Goal: Check status: Check status

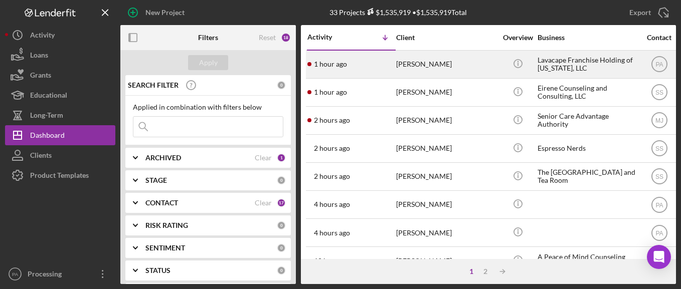
click at [569, 64] on div "Lavacape Franchise Holding of [US_STATE], LLC" at bounding box center [588, 64] width 100 height 27
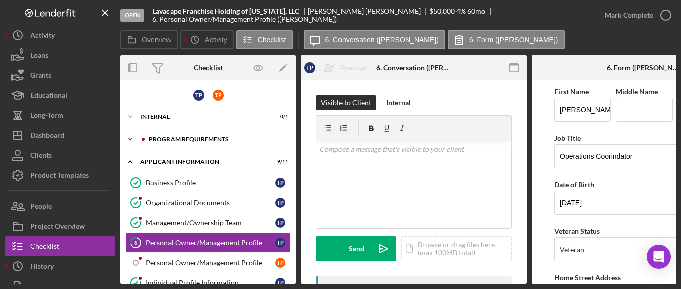
click at [206, 141] on div "Program Requirements" at bounding box center [216, 139] width 134 height 6
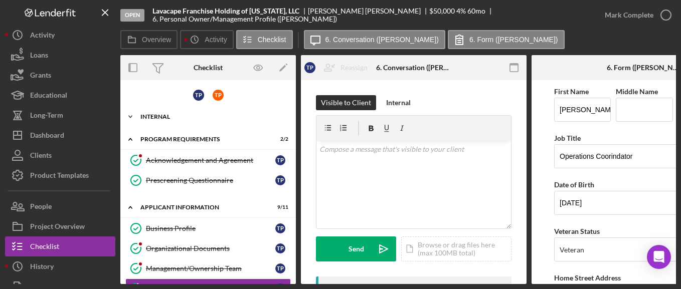
click at [185, 116] on div "Internal" at bounding box center [211, 117] width 143 height 6
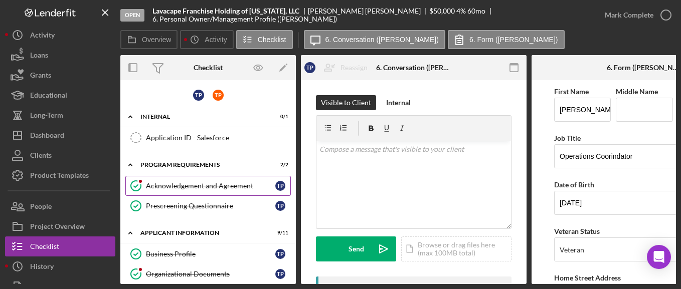
click at [204, 180] on link "Acknowledgement and Agreement Acknowledgement and Agreement T P" at bounding box center [208, 186] width 166 height 20
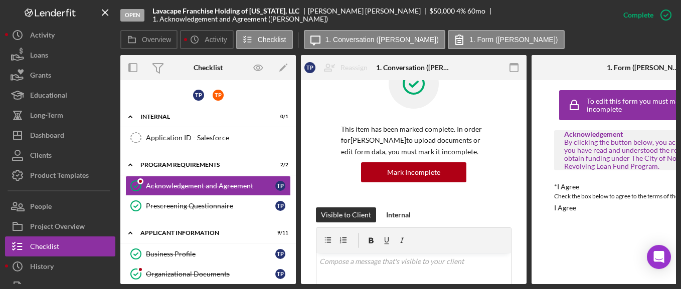
scroll to position [61, 0]
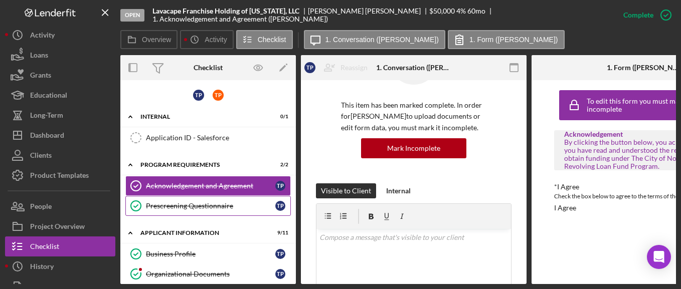
click at [215, 208] on div "Prescreening Questionnaire" at bounding box center [210, 206] width 129 height 8
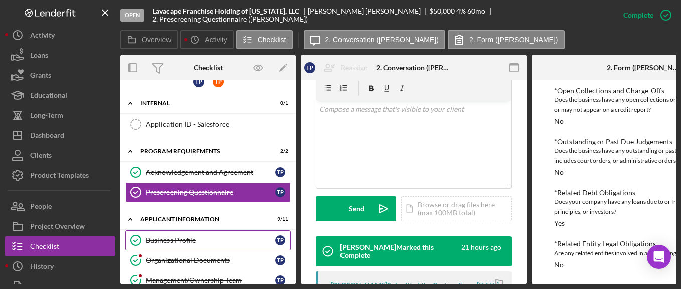
scroll to position [34, 0]
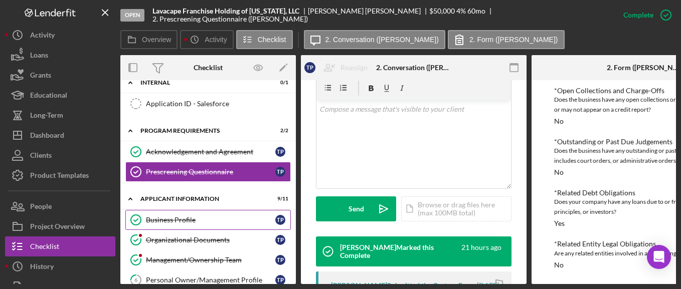
click at [184, 213] on link "Business Profile Business Profile T P" at bounding box center [208, 220] width 166 height 20
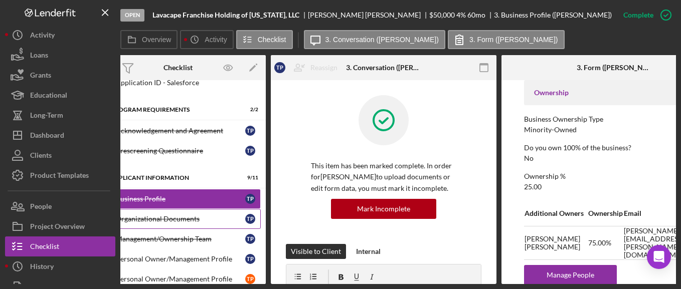
scroll to position [57, 0]
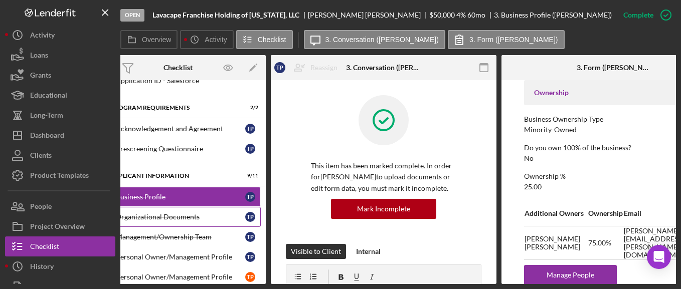
click at [172, 216] on div "Organizational Documents" at bounding box center [180, 217] width 129 height 8
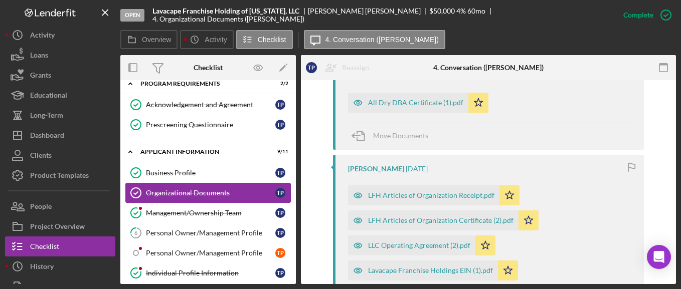
scroll to position [83, 0]
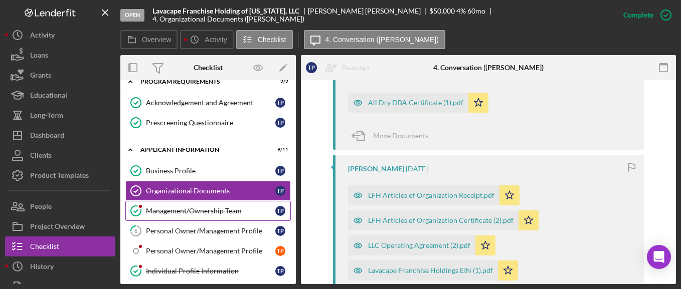
click at [206, 211] on div "Management/Ownership Team" at bounding box center [210, 211] width 129 height 8
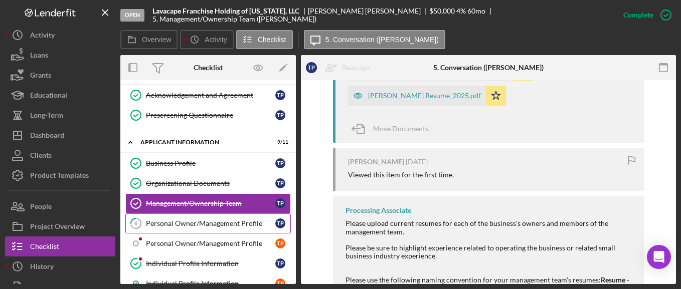
scroll to position [91, 0]
click at [220, 223] on div "Personal Owner/Management Profile" at bounding box center [210, 223] width 129 height 8
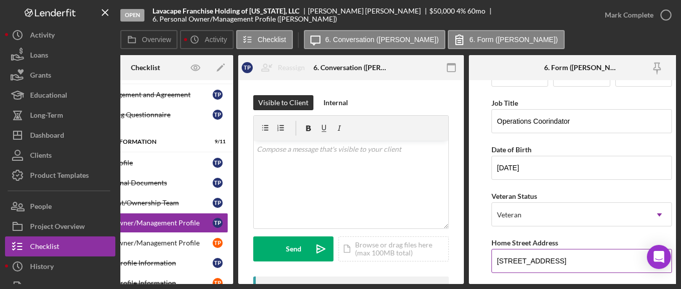
scroll to position [45, 0]
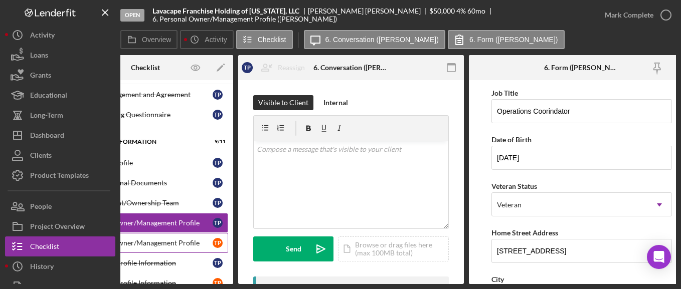
click at [181, 244] on div "Personal Owner/Management Profile" at bounding box center [147, 243] width 129 height 8
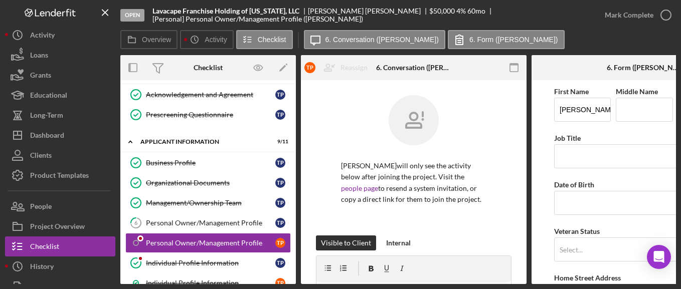
click at [631, 285] on div "Open Lavacape Franchise Holding of [US_STATE], LLC [PERSON_NAME] $50,000 $50,00…" at bounding box center [340, 144] width 681 height 289
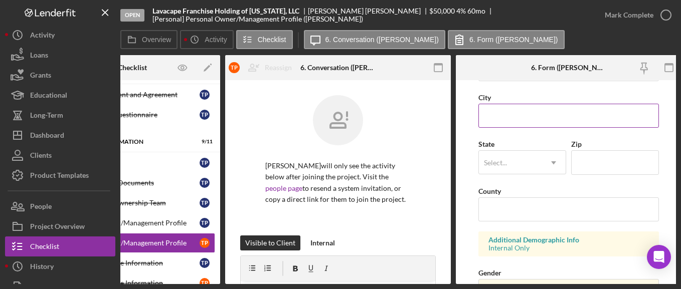
scroll to position [382, 0]
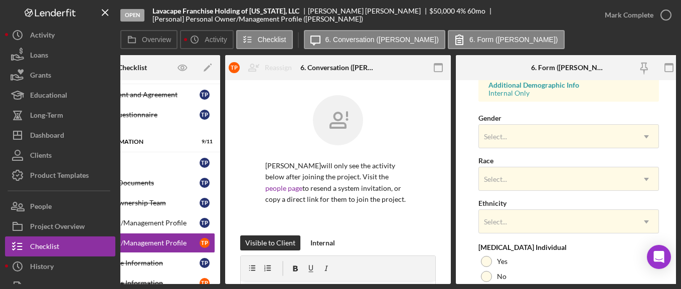
click at [148, 284] on div "Open Lavacape Franchise Holding of [US_STATE], LLC [PERSON_NAME] $50,000 $50,00…" at bounding box center [340, 144] width 681 height 289
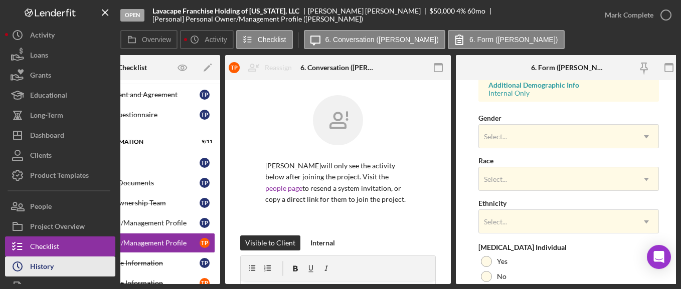
drag, startPoint x: 235, startPoint y: 284, endPoint x: 96, endPoint y: 275, distance: 139.7
click at [96, 275] on div "Open Lavacape Franchise Holding of [US_STATE], LLC [PERSON_NAME] $50,000 $50,00…" at bounding box center [340, 142] width 671 height 284
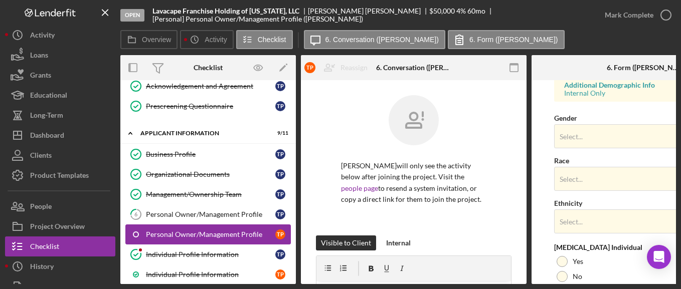
scroll to position [119, 0]
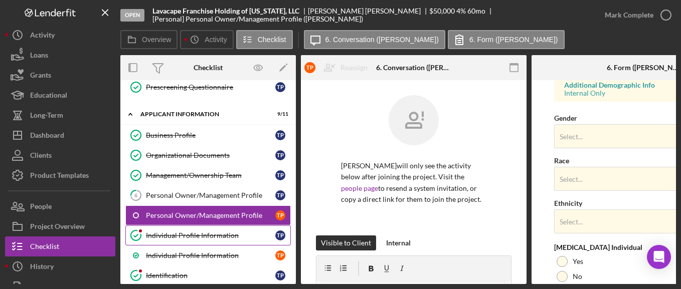
click at [199, 237] on div "Individual Profile Information" at bounding box center [210, 236] width 129 height 8
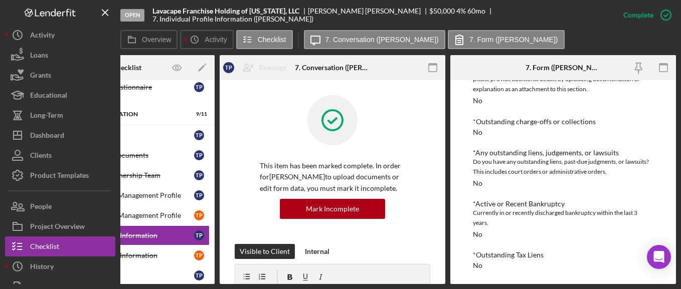
scroll to position [836, 0]
click at [163, 255] on div "Individual Profile Information" at bounding box center [129, 256] width 129 height 8
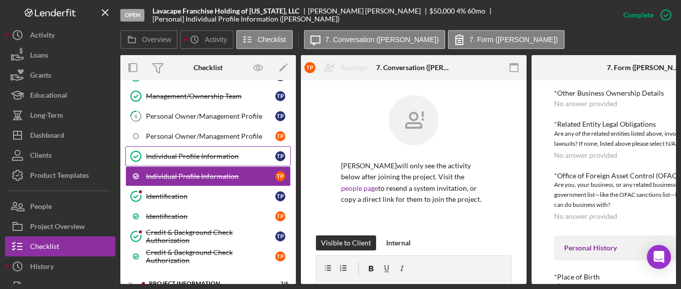
scroll to position [217, 0]
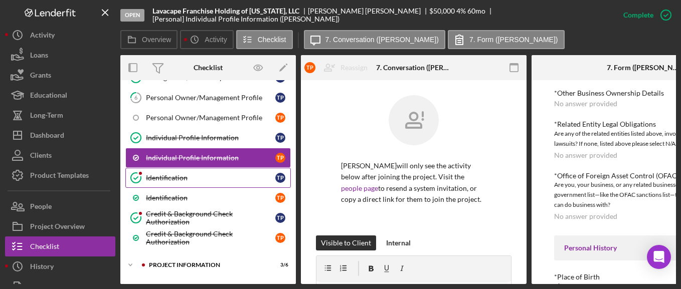
click at [218, 172] on link "Identification Identification T P" at bounding box center [208, 178] width 166 height 20
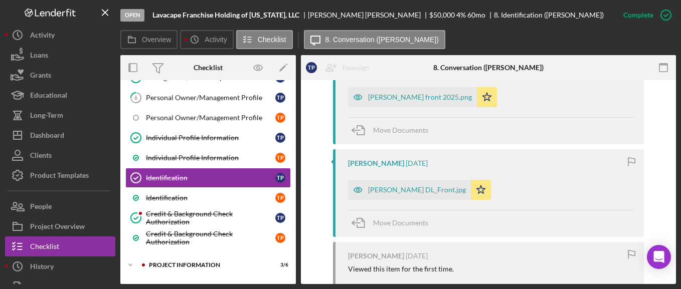
scroll to position [392, 0]
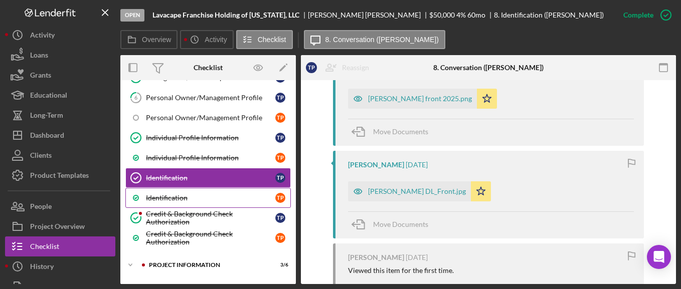
click at [184, 201] on div "Identification" at bounding box center [210, 198] width 129 height 8
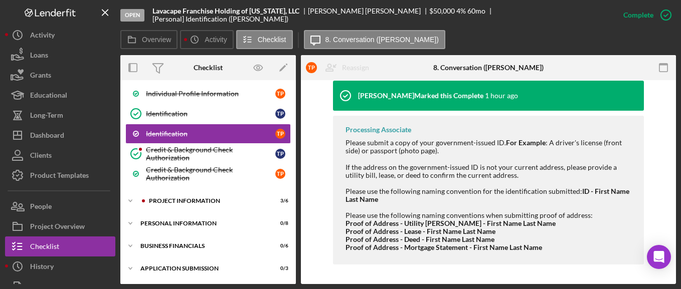
scroll to position [290, 0]
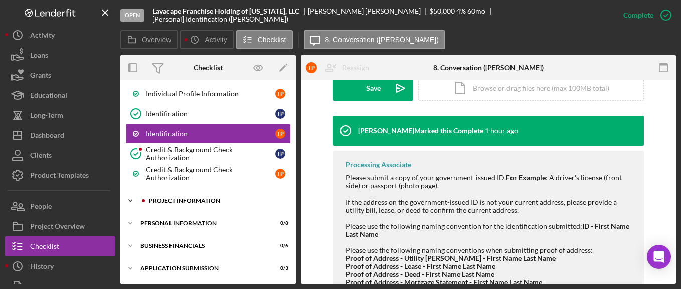
click at [202, 203] on div "PROJECT INFORMATION" at bounding box center [216, 201] width 134 height 6
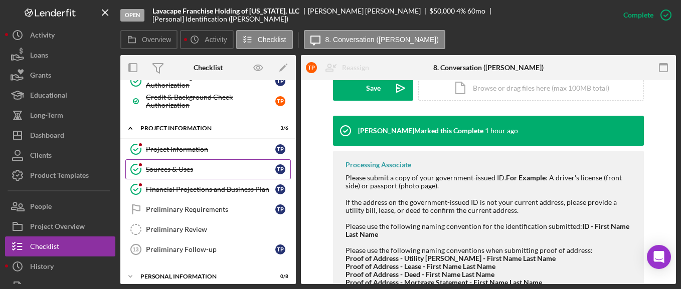
scroll to position [355, 0]
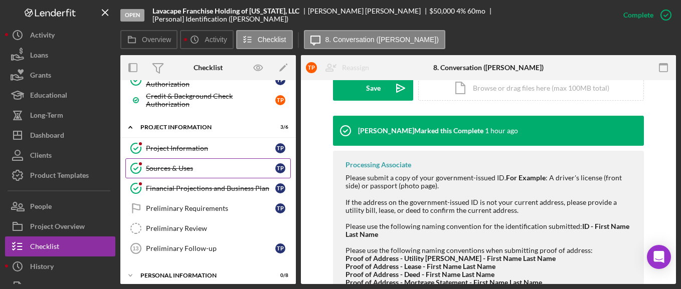
click at [174, 172] on div "Sources & Uses" at bounding box center [210, 169] width 129 height 8
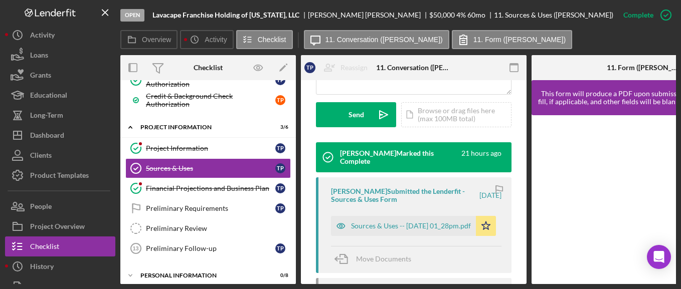
scroll to position [285, 0]
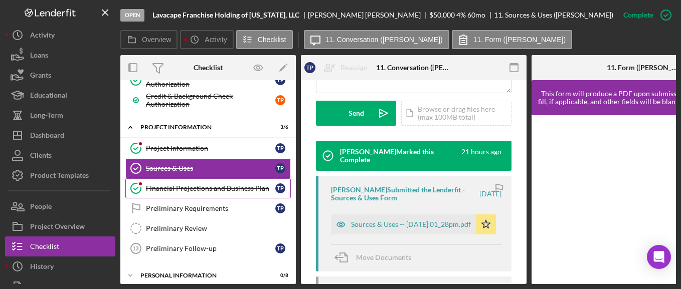
click at [208, 188] on div "Financial Projections and Business Plan" at bounding box center [210, 189] width 129 height 8
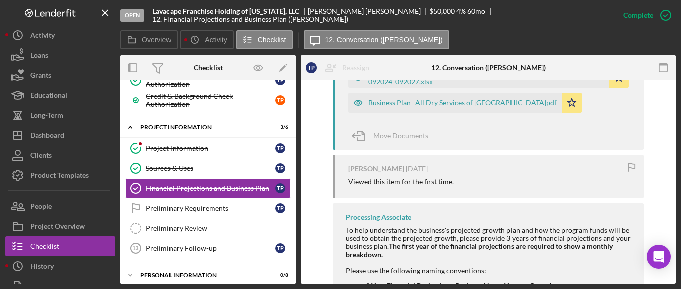
scroll to position [414, 0]
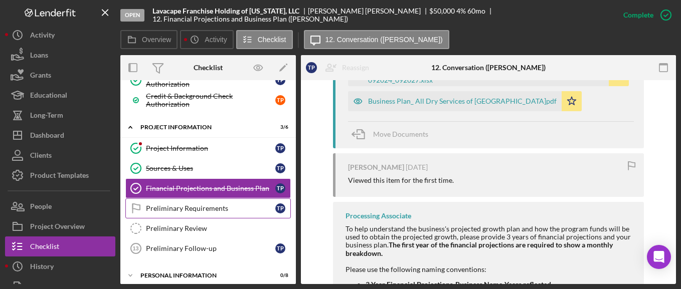
click at [219, 208] on div "Preliminary Requirements" at bounding box center [210, 209] width 129 height 8
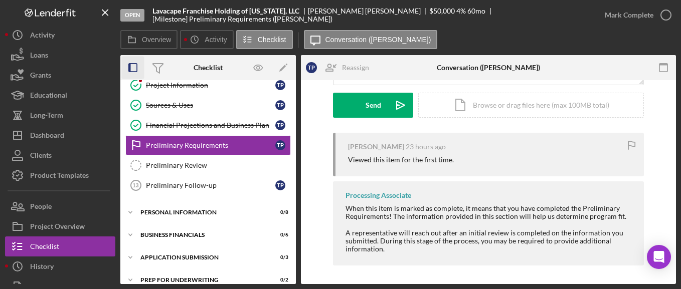
scroll to position [143, 0]
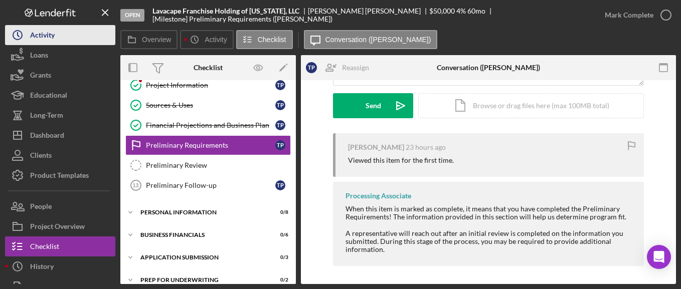
click at [64, 32] on button "Icon/History Activity" at bounding box center [60, 35] width 110 height 20
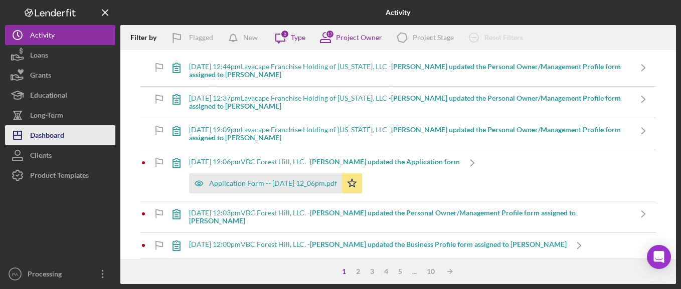
click at [53, 133] on div "Dashboard" at bounding box center [47, 136] width 34 height 23
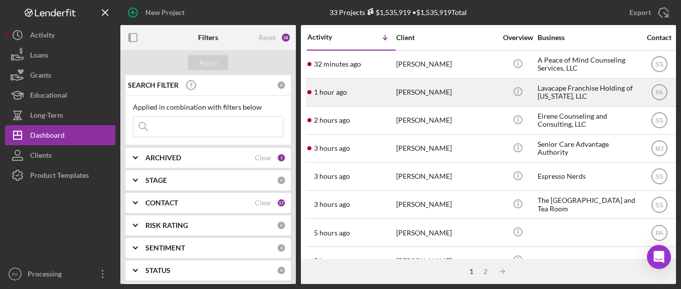
click at [349, 96] on div "1 hour ago [PERSON_NAME]" at bounding box center [351, 92] width 88 height 27
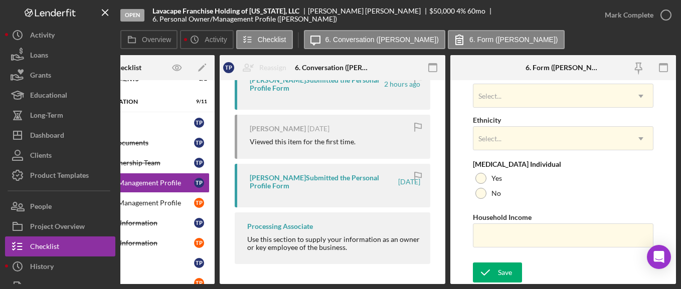
scroll to position [262, 0]
click at [175, 285] on div "Open Lavacape Franchise Holding of [US_STATE], LLC [PERSON_NAME] $50,000 $50,00…" at bounding box center [340, 144] width 681 height 289
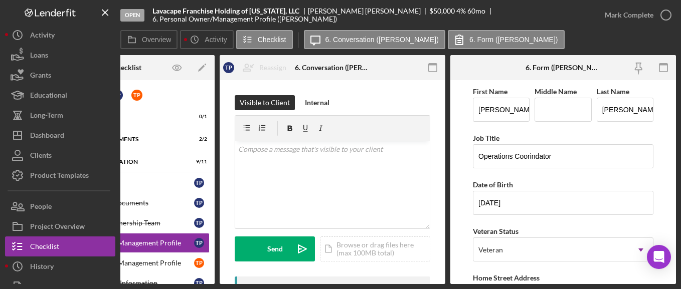
scroll to position [0, 0]
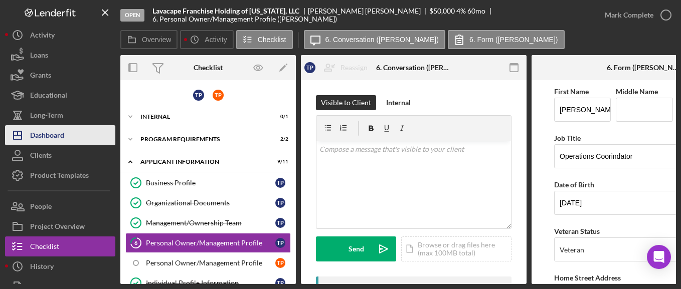
click at [64, 138] on div "Dashboard" at bounding box center [47, 136] width 34 height 23
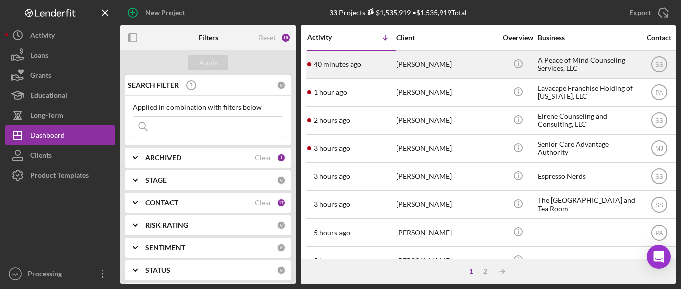
click at [430, 65] on div "[PERSON_NAME]" at bounding box center [446, 64] width 100 height 27
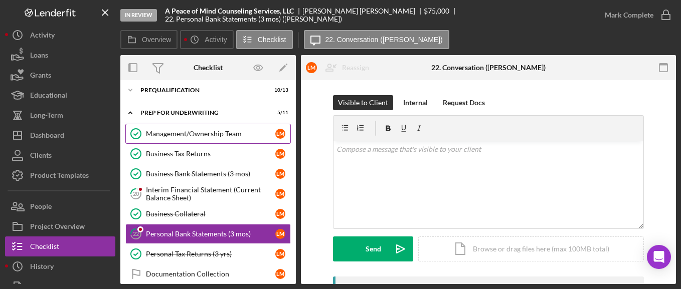
scroll to position [53, 0]
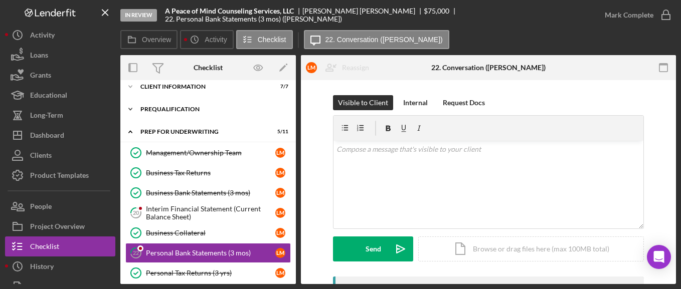
click at [174, 114] on div "Icon/Expander Prequalification 10 / 13" at bounding box center [208, 109] width 176 height 20
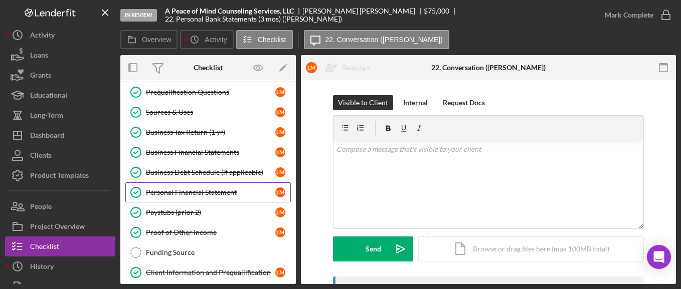
scroll to position [171, 0]
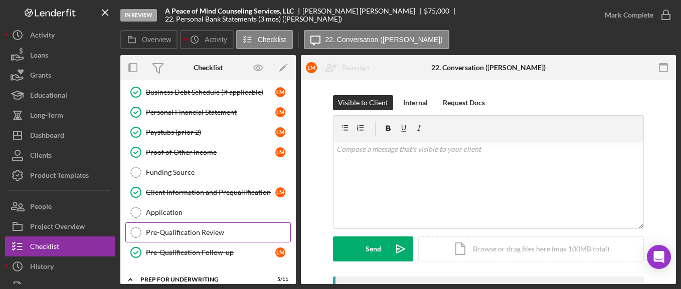
click at [202, 231] on div "Pre-Qualification Review" at bounding box center [218, 233] width 144 height 8
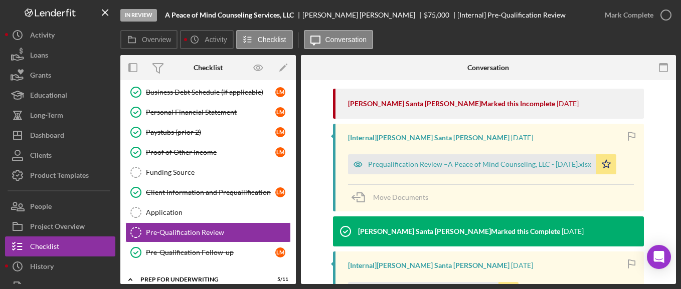
scroll to position [168, 0]
click at [399, 163] on div "Prequalification Review –A Peace of Mind Counseling, LLC - [DATE].xlsx" at bounding box center [479, 165] width 223 height 8
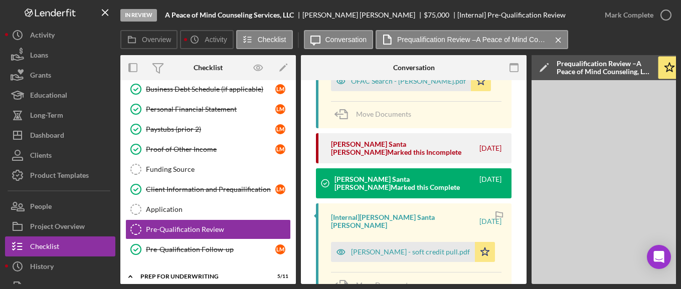
scroll to position [650, 0]
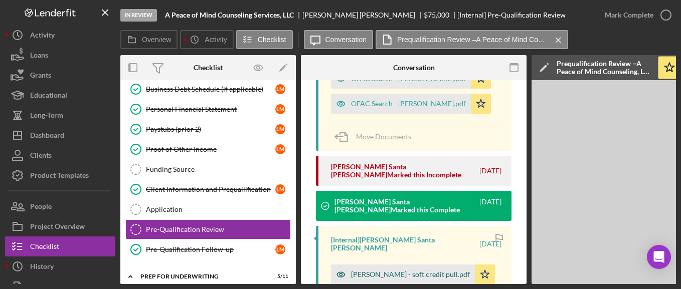
click at [381, 271] on div "[PERSON_NAME] - soft credit pull.pdf" at bounding box center [410, 275] width 119 height 8
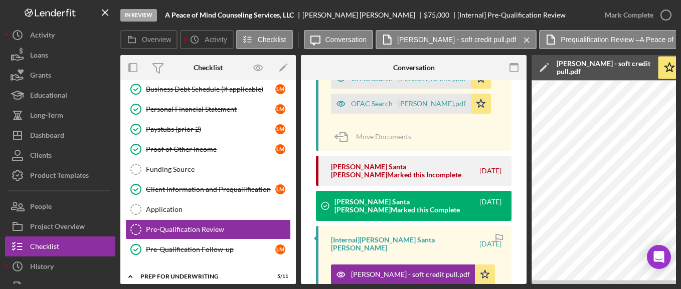
click at [525, 284] on div "Overview Internal Workflow Stage In Review Icon/Dropdown Arrow Archive (can una…" at bounding box center [398, 169] width 556 height 229
drag, startPoint x: 429, startPoint y: 284, endPoint x: 523, endPoint y: 274, distance: 94.8
click at [509, 280] on div "In Review A Peace of Mind Counseling Services, LLC [PERSON_NAME] $75,000 $75,00…" at bounding box center [340, 144] width 681 height 289
click at [508, 284] on div "In Review A Peace of Mind Counseling Services, LLC [PERSON_NAME] $75,000 $75,00…" at bounding box center [340, 144] width 681 height 289
drag, startPoint x: 447, startPoint y: 286, endPoint x: 438, endPoint y: 283, distance: 9.4
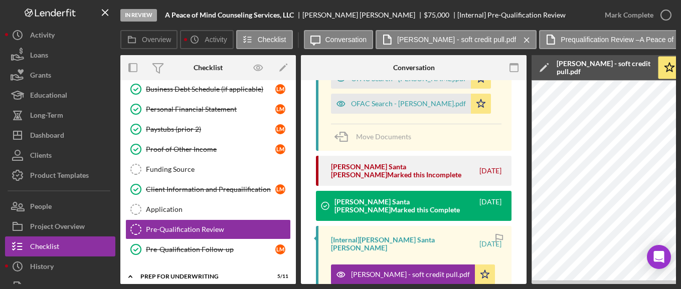
click at [446, 286] on div "In Review A Peace of Mind Counseling Services, LLC [PERSON_NAME] $75,000 $75,00…" at bounding box center [340, 144] width 681 height 289
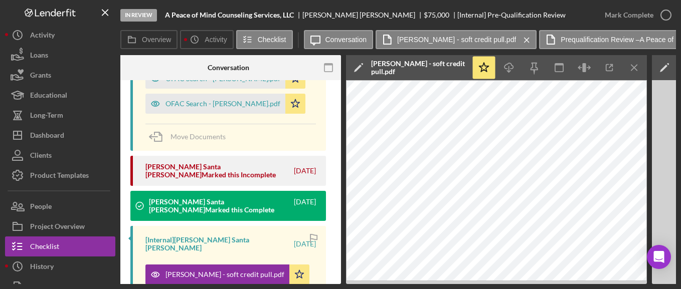
scroll to position [0, 187]
